Goal: Task Accomplishment & Management: Use online tool/utility

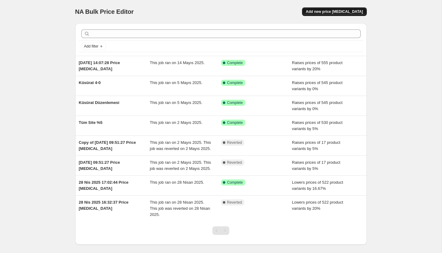
click at [335, 11] on span "Add new price [MEDICAL_DATA]" at bounding box center [334, 11] width 57 height 5
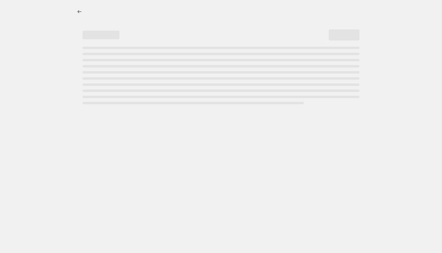
select select "percentage"
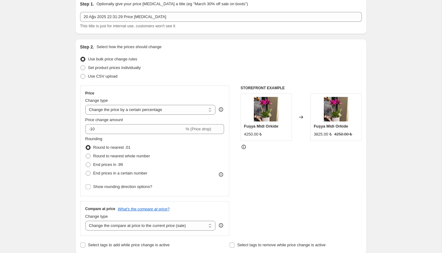
scroll to position [30, 0]
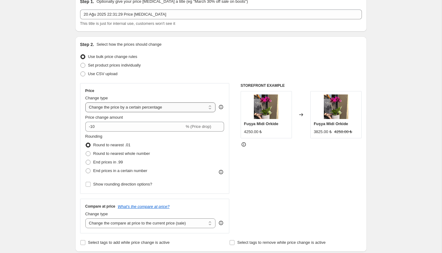
click at [150, 109] on select "Change the price to a certain amount Change the price by a certain amount Chang…" at bounding box center [150, 108] width 130 height 10
click at [85, 103] on select "Change the price to a certain amount Change the price by a certain amount Chang…" at bounding box center [150, 108] width 130 height 10
click at [94, 126] on input "-10" at bounding box center [134, 127] width 99 height 10
type input "-1"
type input "-7"
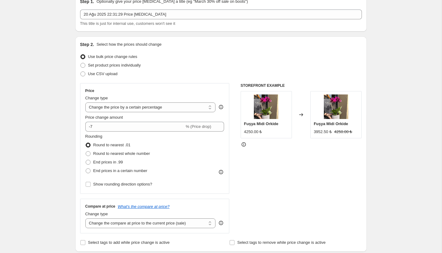
click at [291, 169] on div "STOREFRONT EXAMPLE Fuşya Midi Orkide 4250.00 ₺ Changed to Fuşya Midi Orkide 395…" at bounding box center [301, 158] width 121 height 150
click at [122, 127] on input "-7" at bounding box center [134, 127] width 99 height 10
type input "7"
click at [96, 185] on span "Show rounding direction options?" at bounding box center [122, 184] width 59 height 5
click at [91, 185] on input "Show rounding direction options?" at bounding box center [88, 184] width 5 height 5
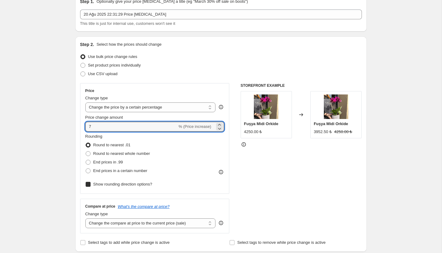
checkbox input "true"
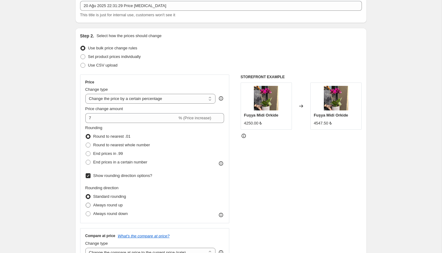
scroll to position [41, 0]
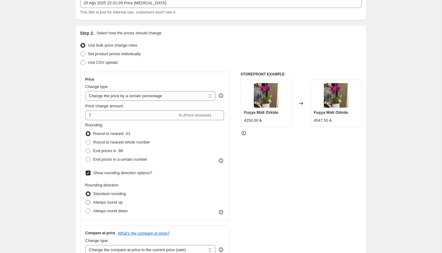
click at [119, 204] on span "Always round up" at bounding box center [107, 202] width 29 height 5
click at [86, 200] on input "Always round up" at bounding box center [86, 200] width 0 height 0
radio input "true"
click at [115, 161] on span "End prices in a certain number" at bounding box center [120, 159] width 54 height 5
click at [86, 157] on input "End prices in a certain number" at bounding box center [86, 157] width 0 height 0
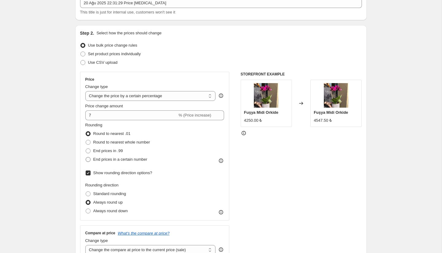
radio input "true"
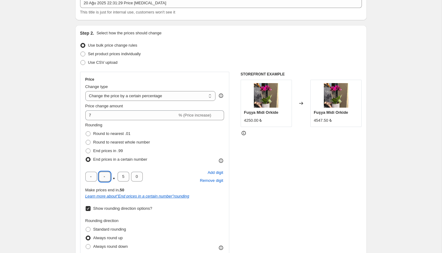
click at [107, 179] on input "text" at bounding box center [105, 177] width 12 height 10
type input "0"
drag, startPoint x: 123, startPoint y: 175, endPoint x: 119, endPoint y: 175, distance: 4.3
click at [119, 175] on input "5" at bounding box center [124, 177] width 12 height 10
type input "0"
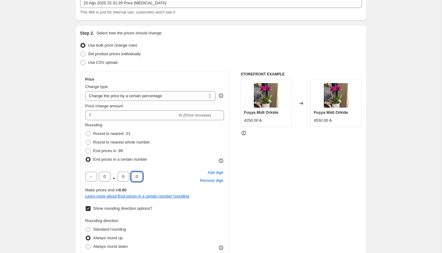
click at [169, 177] on div "0 . 0 0 Add digit Remove digit" at bounding box center [154, 177] width 139 height 16
click at [295, 172] on div "STOREFRONT EXAMPLE Fuşya Midi Orkide 4250.00 ₺ Changed to Fuşya Midi Orkide 455…" at bounding box center [301, 184] width 121 height 224
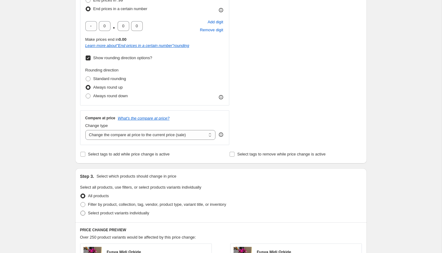
scroll to position [192, 0]
click at [231, 155] on input "Select tags to remove while price change is active" at bounding box center [232, 153] width 5 height 5
checkbox input "true"
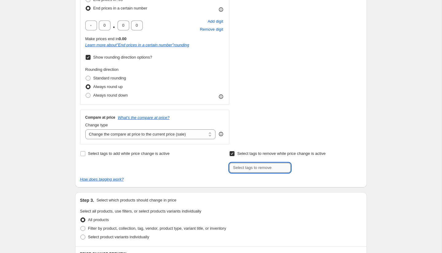
click at [243, 168] on input "text" at bounding box center [259, 168] width 61 height 10
paste input "fulya_ertugrul"
type input "fulya_ertugrul"
click at [282, 167] on input "fulya_ertugrul" at bounding box center [259, 168] width 61 height 10
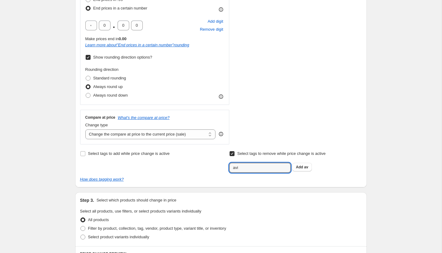
type input "avis"
click at [249, 166] on input "avis" at bounding box center [259, 168] width 61 height 10
click at [257, 169] on input "text" at bounding box center [259, 168] width 61 height 10
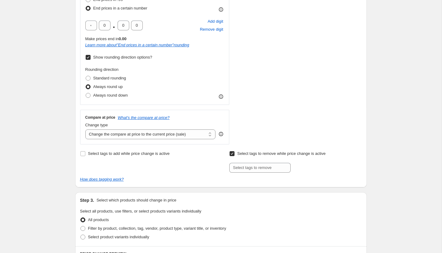
click at [228, 154] on div "Select tags to add while price change is active Select tags to remove while pri…" at bounding box center [221, 161] width 282 height 23
click at [232, 154] on input "Select tags to remove while price change is active" at bounding box center [232, 153] width 5 height 5
checkbox input "false"
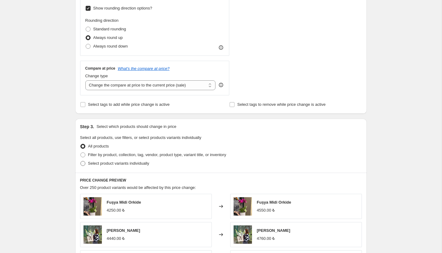
scroll to position [244, 0]
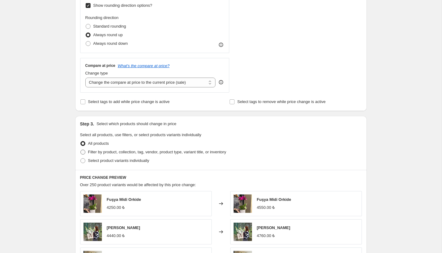
click at [136, 154] on span "Filter by product, collection, tag, vendor, product type, variant title, or inv…" at bounding box center [157, 152] width 138 height 5
click at [81, 150] on input "Filter by product, collection, tag, vendor, product type, variant title, or inv…" at bounding box center [80, 150] width 0 height 0
radio input "true"
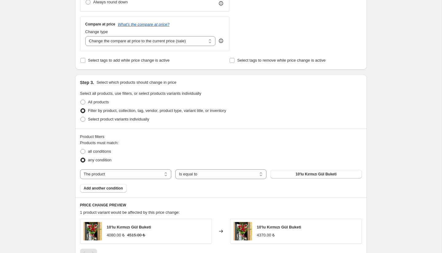
scroll to position [286, 0]
click at [89, 151] on span "all conditions" at bounding box center [99, 151] width 23 height 5
click at [81, 149] on input "all conditions" at bounding box center [80, 149] width 0 height 0
radio input "true"
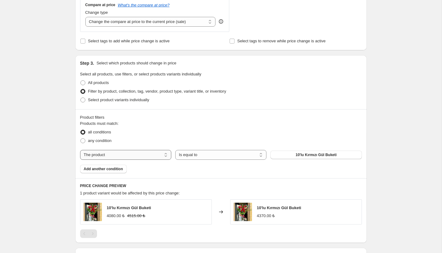
scroll to position [304, 0]
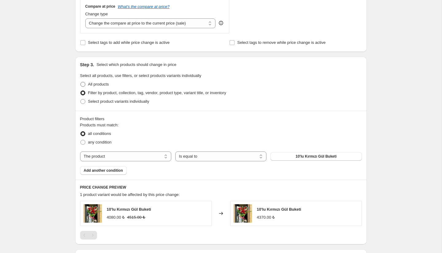
click at [84, 83] on span at bounding box center [82, 84] width 5 height 5
click at [81, 82] on input "All products" at bounding box center [80, 82] width 0 height 0
radio input "true"
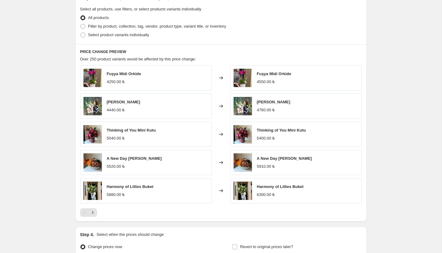
scroll to position [370, 0]
click at [112, 28] on span "Filter by product, collection, tag, vendor, product type, variant title, or inv…" at bounding box center [157, 26] width 138 height 5
click at [81, 25] on input "Filter by product, collection, tag, vendor, product type, variant title, or inv…" at bounding box center [80, 24] width 0 height 0
radio input "true"
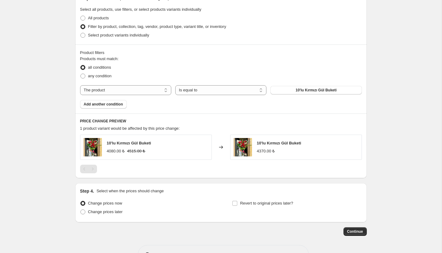
click at [139, 97] on div "Products must match: all conditions any condition The product The product's col…" at bounding box center [221, 82] width 282 height 53
click at [138, 91] on select "The product The product's collection The product's tag The product's vendor The…" at bounding box center [125, 90] width 91 height 10
click at [218, 91] on select "Is equal to Is not equal to" at bounding box center [220, 90] width 91 height 10
select select "not_equal"
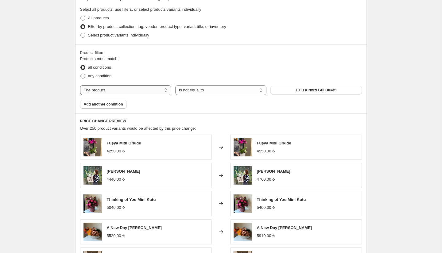
click at [165, 91] on select "The product The product's collection The product's tag The product's vendor The…" at bounding box center [125, 90] width 91 height 10
select select "tag"
click at [227, 91] on select "Is equal to Is not equal to" at bounding box center [220, 90] width 91 height 10
select select "equal"
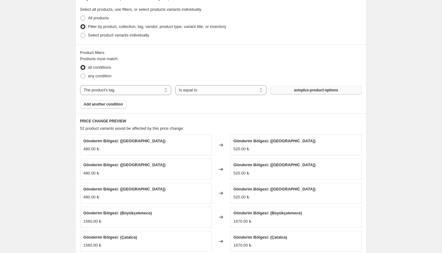
click at [297, 90] on span "avisplus-product-options" at bounding box center [316, 90] width 44 height 5
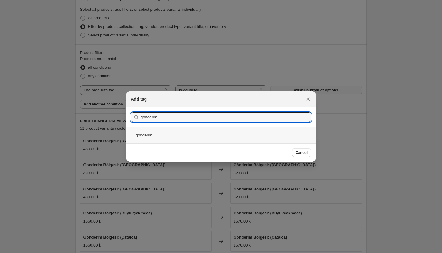
type input "gonderim"
click at [216, 138] on div "gonderim" at bounding box center [221, 135] width 190 height 16
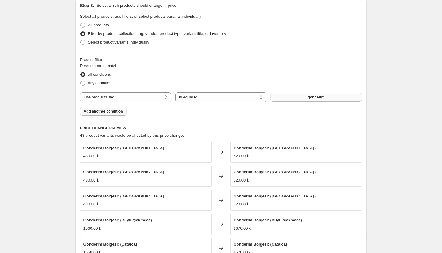
scroll to position [362, 0]
click at [101, 24] on span "All products" at bounding box center [98, 25] width 21 height 5
click at [81, 24] on input "All products" at bounding box center [80, 23] width 0 height 0
radio input "true"
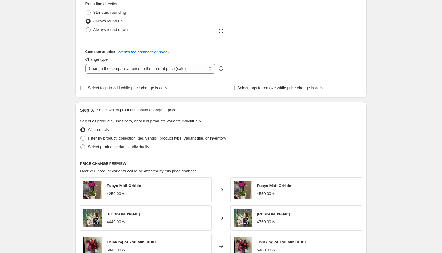
scroll to position [434, 0]
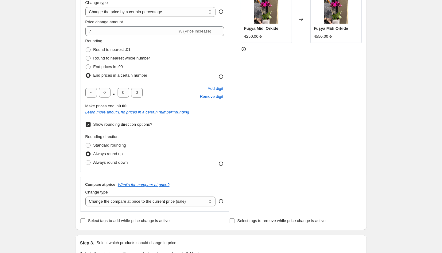
click at [146, 108] on div "Make prices end in 0.00" at bounding box center [154, 106] width 139 height 6
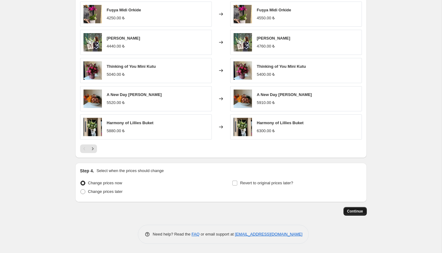
click at [354, 212] on span "Continue" at bounding box center [355, 211] width 16 height 5
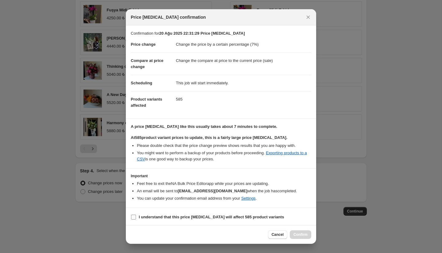
click at [155, 216] on b "I understand that this price [MEDICAL_DATA] will affect 585 product variants" at bounding box center [211, 217] width 145 height 5
click at [136, 216] on input "I understand that this price [MEDICAL_DATA] will affect 585 product variants" at bounding box center [133, 217] width 5 height 5
checkbox input "true"
click at [303, 237] on span "Confirm" at bounding box center [300, 234] width 14 height 5
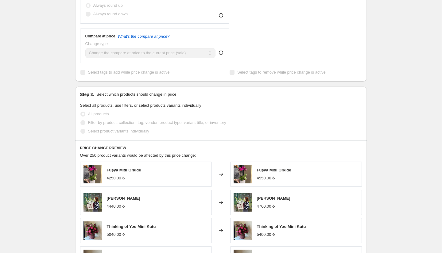
scroll to position [306, 0]
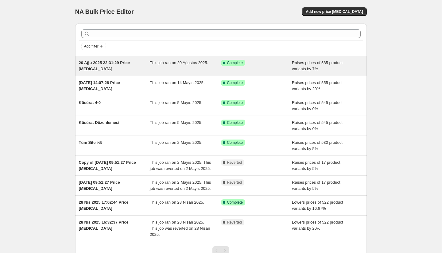
click at [173, 66] on div "This job ran on 20 Ağustos 2025." at bounding box center [185, 66] width 71 height 12
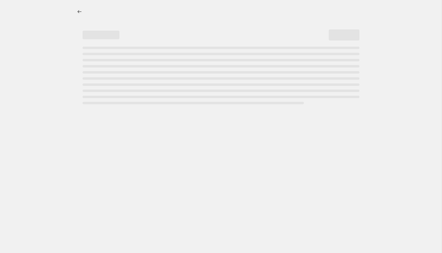
select select "percentage"
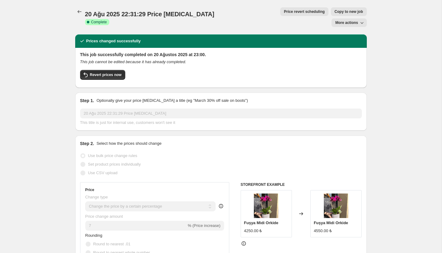
click at [356, 20] on span "More actions" at bounding box center [346, 22] width 23 height 5
click at [104, 72] on span "Revert prices now" at bounding box center [106, 74] width 32 height 5
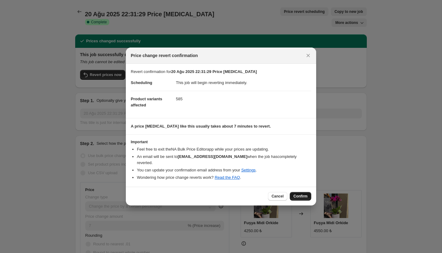
click at [304, 196] on button "Confirm" at bounding box center [300, 196] width 21 height 9
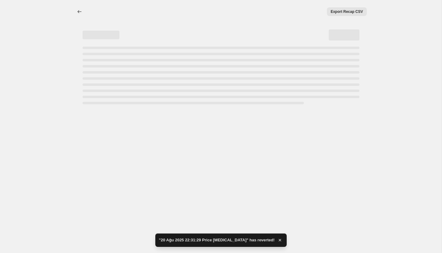
select select "percentage"
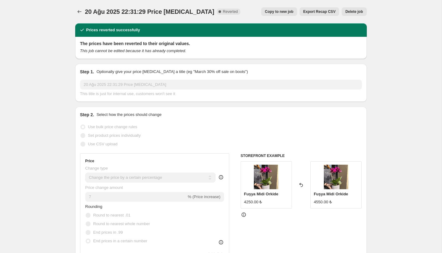
click at [276, 15] on button "Copy to new job" at bounding box center [279, 11] width 36 height 9
select select "percentage"
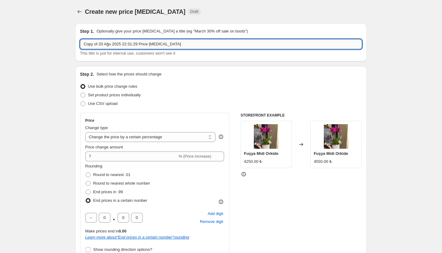
click at [178, 45] on input "Copy of 20 Ağu 2025 22:31:29 Price [MEDICAL_DATA]" at bounding box center [221, 44] width 282 height 10
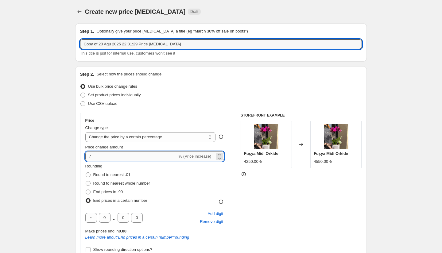
click at [103, 159] on input "7" at bounding box center [131, 157] width 92 height 10
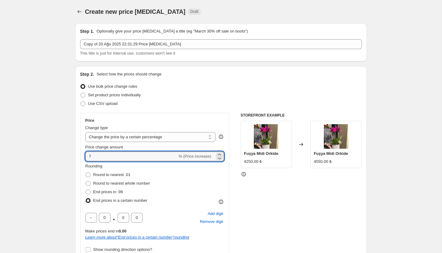
click at [93, 223] on div "0 . 0 0 Add digit Remove digit" at bounding box center [154, 218] width 139 height 16
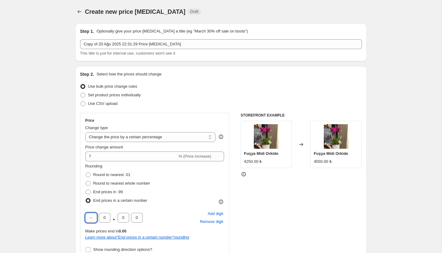
click at [93, 219] on input "text" at bounding box center [91, 218] width 12 height 10
type input "0"
click at [305, 196] on div "STOREFRONT EXAMPLE Fuşya Midi Orkide 4250.00 ₺ Changed to Fuşya Midi Orkide 460…" at bounding box center [301, 206] width 121 height 186
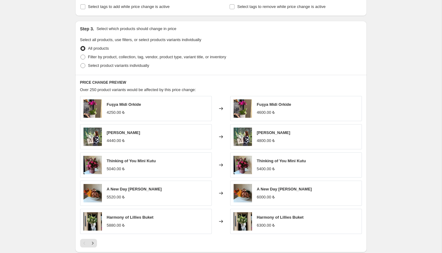
scroll to position [311, 0]
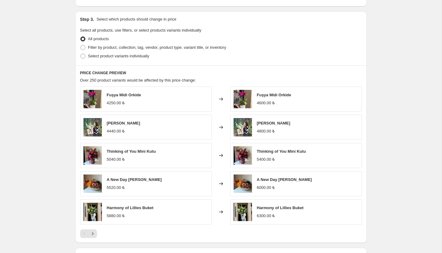
click at [190, 92] on div "Fuşya Midi Orkide 4250.00 ₺" at bounding box center [146, 99] width 132 height 25
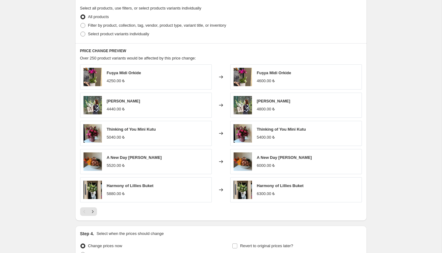
scroll to position [396, 0]
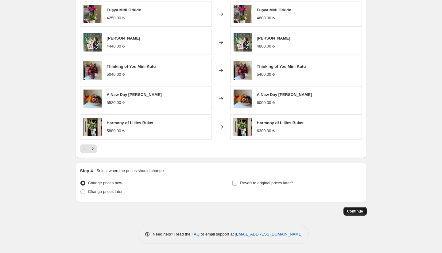
click at [353, 210] on span "Continue" at bounding box center [355, 211] width 16 height 5
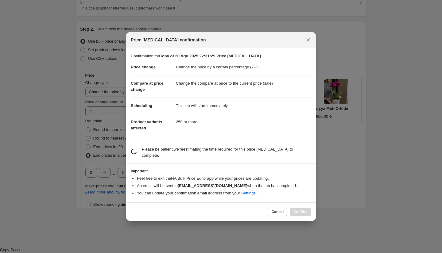
scroll to position [0, 0]
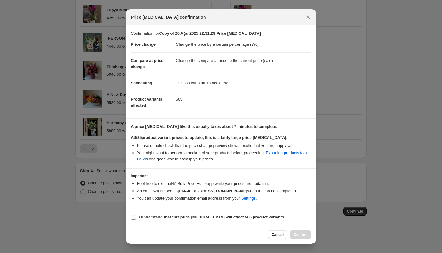
click at [137, 220] on label "I understand that this price [MEDICAL_DATA] will affect 585 product variants" at bounding box center [207, 217] width 153 height 9
click at [136, 220] on input "I understand that this price [MEDICAL_DATA] will affect 585 product variants" at bounding box center [133, 217] width 5 height 5
checkbox input "true"
click at [296, 236] on span "Confirm" at bounding box center [300, 234] width 14 height 5
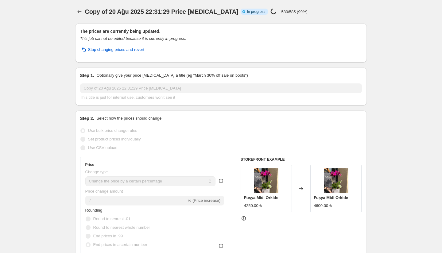
select select "percentage"
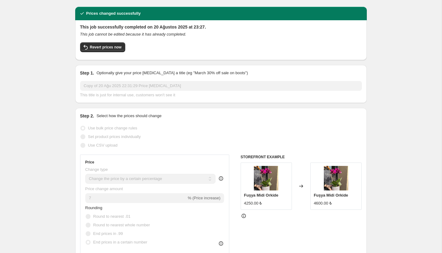
scroll to position [17, 0]
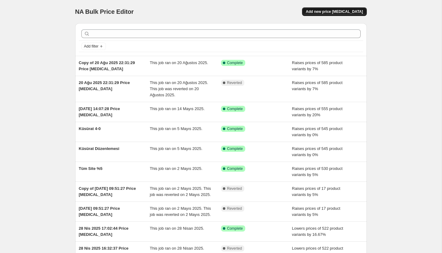
click at [333, 10] on span "Add new price [MEDICAL_DATA]" at bounding box center [334, 11] width 57 height 5
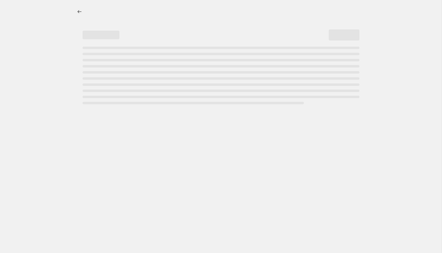
select select "percentage"
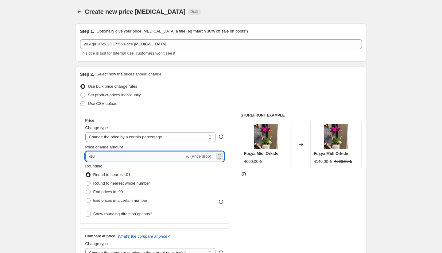
click at [107, 152] on input "-10" at bounding box center [134, 157] width 99 height 10
click at [107, 156] on input "-10" at bounding box center [134, 157] width 99 height 10
type input "5"
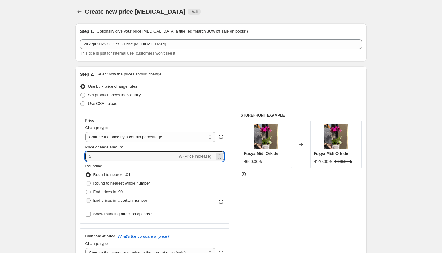
click at [121, 202] on span "End prices in a certain number" at bounding box center [120, 200] width 54 height 5
click at [86, 199] on input "End prices in a certain number" at bounding box center [86, 198] width 0 height 0
radio input "true"
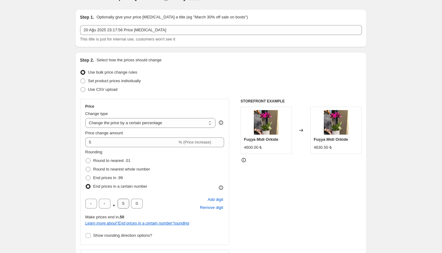
scroll to position [17, 0]
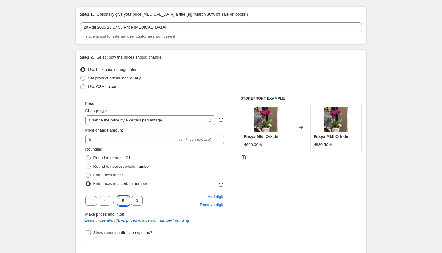
click at [124, 201] on input "5" at bounding box center [124, 201] width 12 height 10
type input "0"
click at [104, 203] on input "text" at bounding box center [105, 201] width 12 height 10
type input "0"
click at [92, 201] on input "text" at bounding box center [91, 201] width 12 height 10
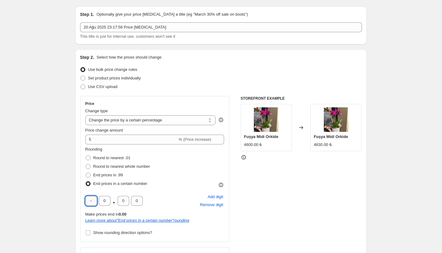
type input "0"
click at [189, 175] on div "Rounding Round to nearest .01 Round to nearest whole number End prices in .99 E…" at bounding box center [154, 167] width 139 height 42
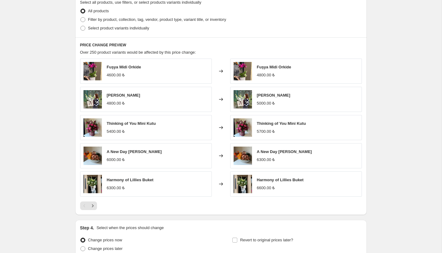
scroll to position [396, 0]
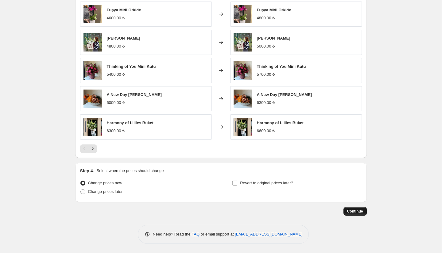
click at [359, 213] on span "Continue" at bounding box center [355, 211] width 16 height 5
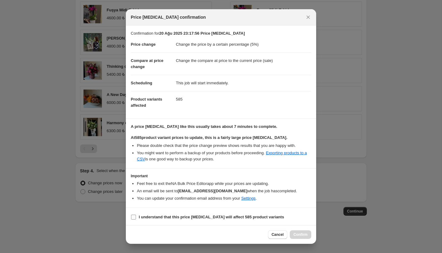
click at [134, 217] on input "I understand that this price [MEDICAL_DATA] will affect 585 product variants" at bounding box center [133, 217] width 5 height 5
checkbox input "true"
click at [299, 234] on span "Confirm" at bounding box center [300, 234] width 14 height 5
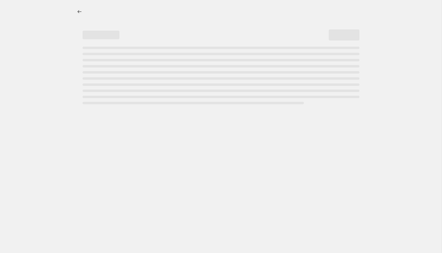
select select "percentage"
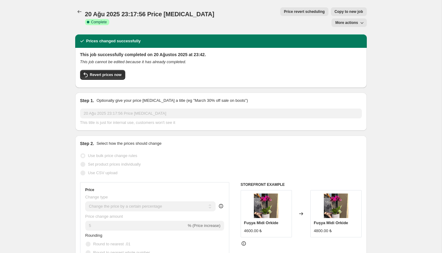
scroll to position [50, 0]
